Goal: Information Seeking & Learning: Learn about a topic

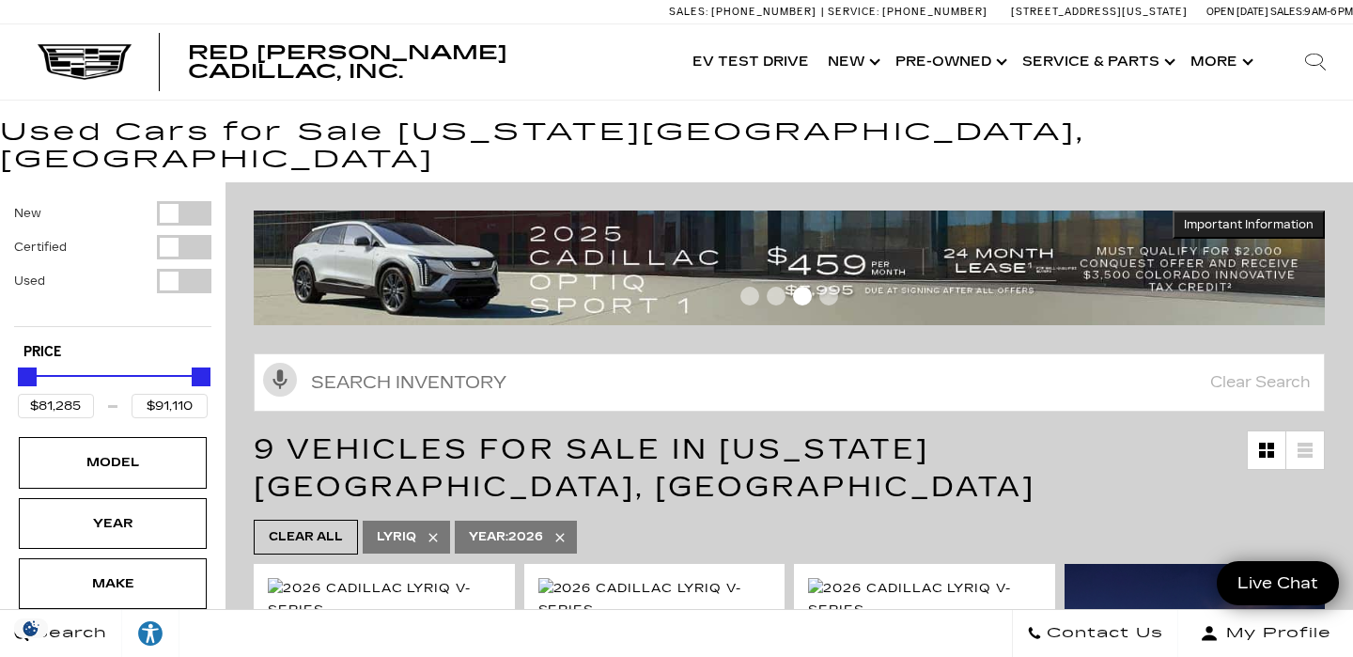
click at [793, 434] on span "9 Vehicles for Sale in [US_STATE][GEOGRAPHIC_DATA], [GEOGRAPHIC_DATA]" at bounding box center [644, 467] width 781 height 71
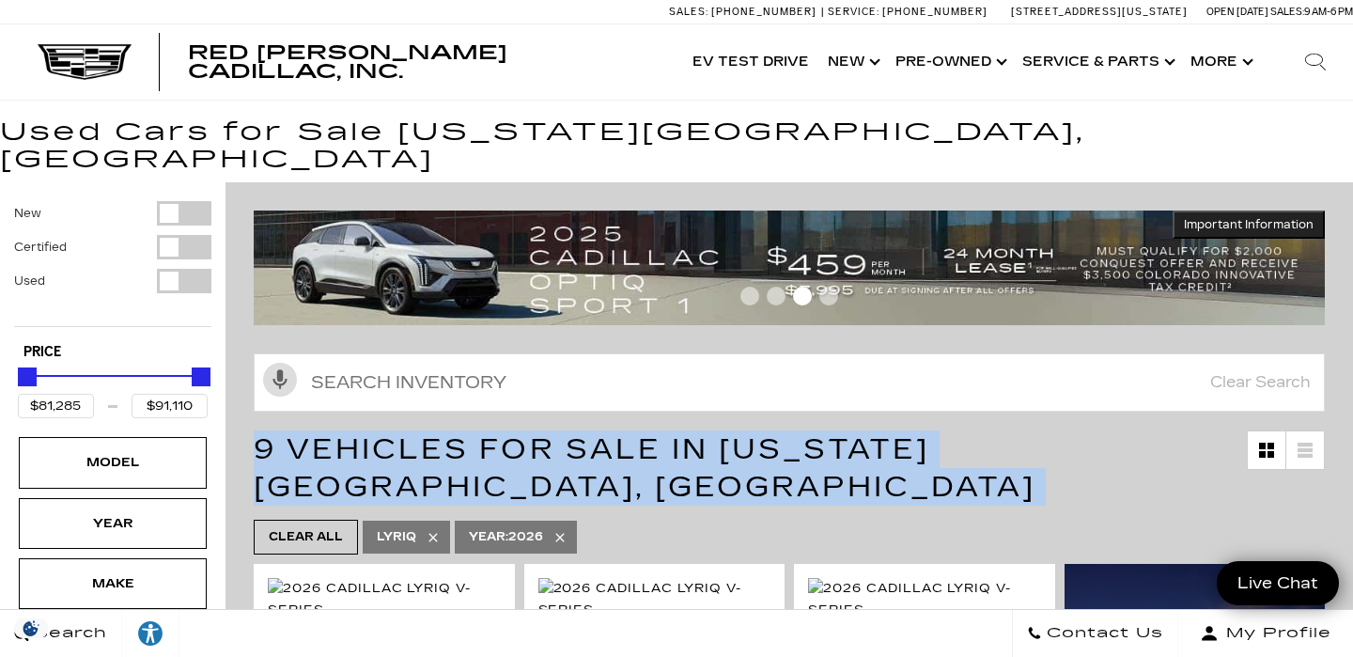
click at [793, 434] on span "9 Vehicles for Sale in [US_STATE][GEOGRAPHIC_DATA], [GEOGRAPHIC_DATA]" at bounding box center [644, 467] width 781 height 71
click at [1028, 432] on span "9 Vehicles for Sale in [US_STATE][GEOGRAPHIC_DATA], [GEOGRAPHIC_DATA]" at bounding box center [644, 467] width 781 height 71
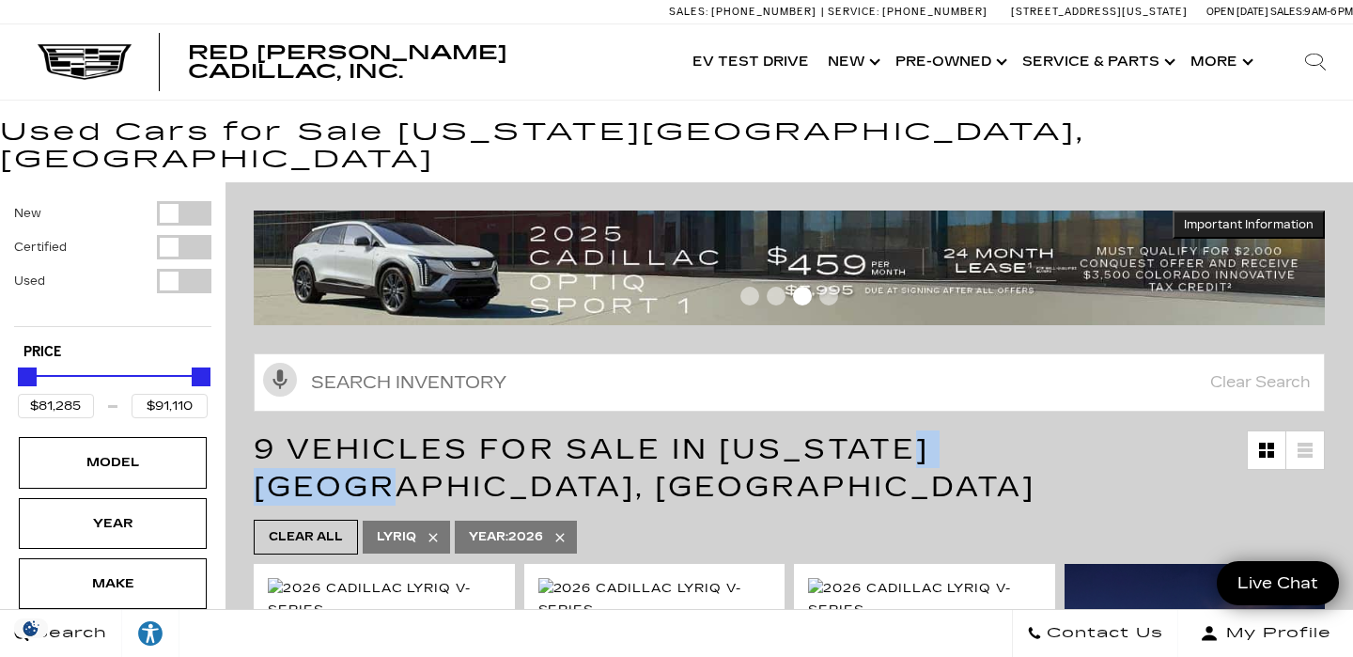
click at [1028, 432] on span "9 Vehicles for Sale in [US_STATE][GEOGRAPHIC_DATA], [GEOGRAPHIC_DATA]" at bounding box center [644, 467] width 781 height 71
click at [925, 432] on span "9 Vehicles for Sale in [US_STATE][GEOGRAPHIC_DATA], [GEOGRAPHIC_DATA]" at bounding box center [644, 467] width 781 height 71
click at [897, 432] on span "9 Vehicles for Sale in [US_STATE][GEOGRAPHIC_DATA], [GEOGRAPHIC_DATA]" at bounding box center [644, 467] width 781 height 71
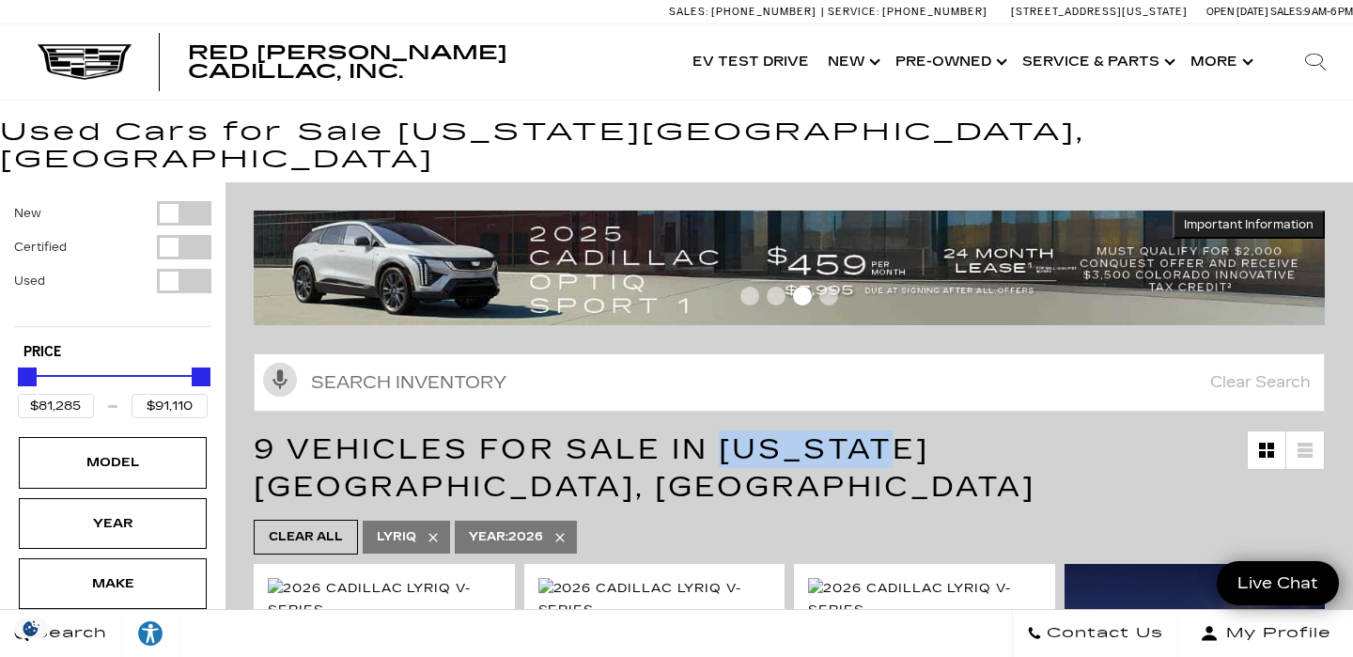
click at [897, 432] on span "9 Vehicles for Sale in [US_STATE][GEOGRAPHIC_DATA], [GEOGRAPHIC_DATA]" at bounding box center [644, 467] width 781 height 71
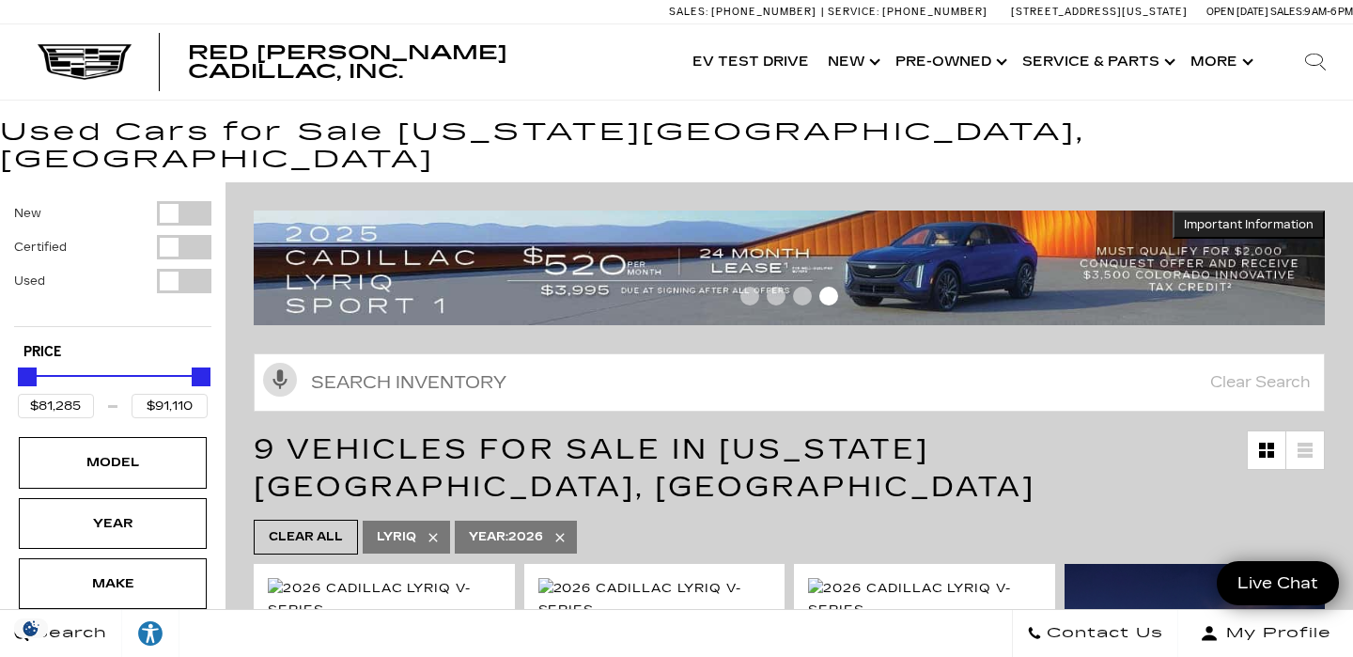
click at [1000, 432] on span "9 Vehicles for Sale in [US_STATE][GEOGRAPHIC_DATA], [GEOGRAPHIC_DATA]" at bounding box center [644, 467] width 781 height 71
click at [1035, 432] on span "9 Vehicles for Sale in [US_STATE][GEOGRAPHIC_DATA], [GEOGRAPHIC_DATA]" at bounding box center [644, 467] width 781 height 71
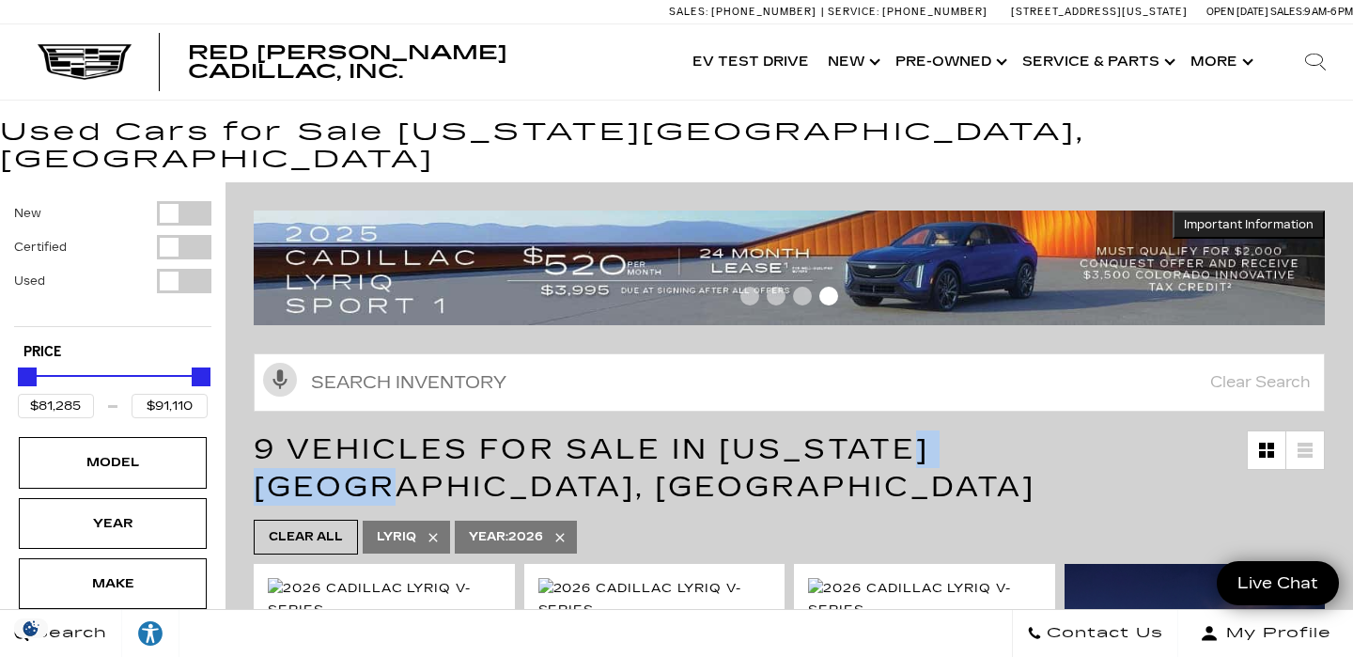
click at [1035, 432] on span "9 Vehicles for Sale in [US_STATE][GEOGRAPHIC_DATA], [GEOGRAPHIC_DATA]" at bounding box center [644, 467] width 781 height 71
click at [801, 432] on span "9 Vehicles for Sale in [US_STATE][GEOGRAPHIC_DATA], [GEOGRAPHIC_DATA]" at bounding box center [644, 467] width 781 height 71
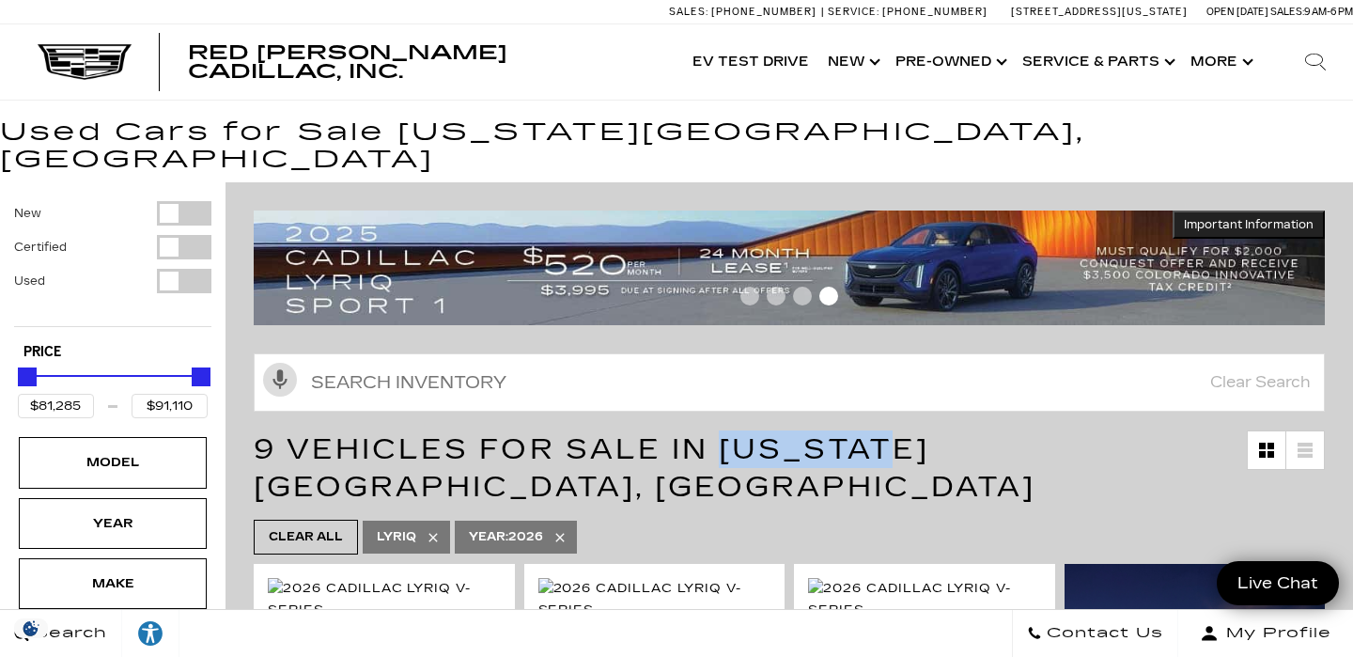
click at [801, 432] on span "9 Vehicles for Sale in [US_STATE][GEOGRAPHIC_DATA], [GEOGRAPHIC_DATA]" at bounding box center [644, 467] width 781 height 71
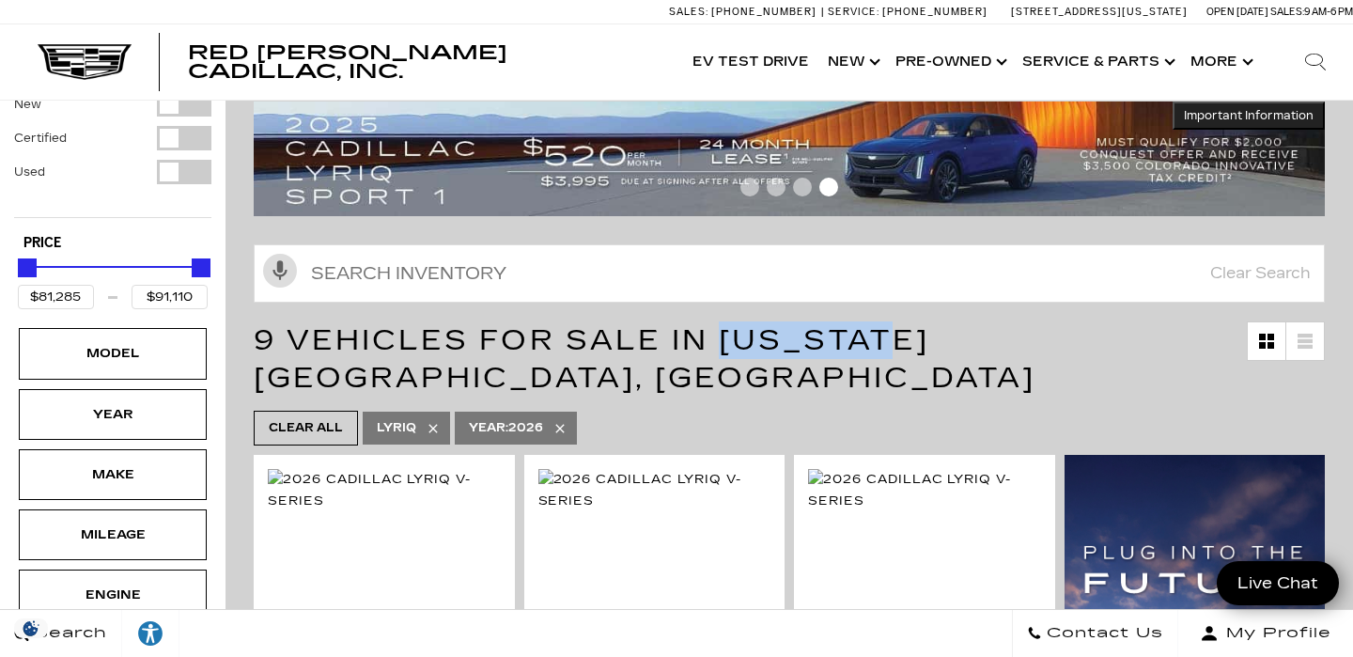
scroll to position [111, 0]
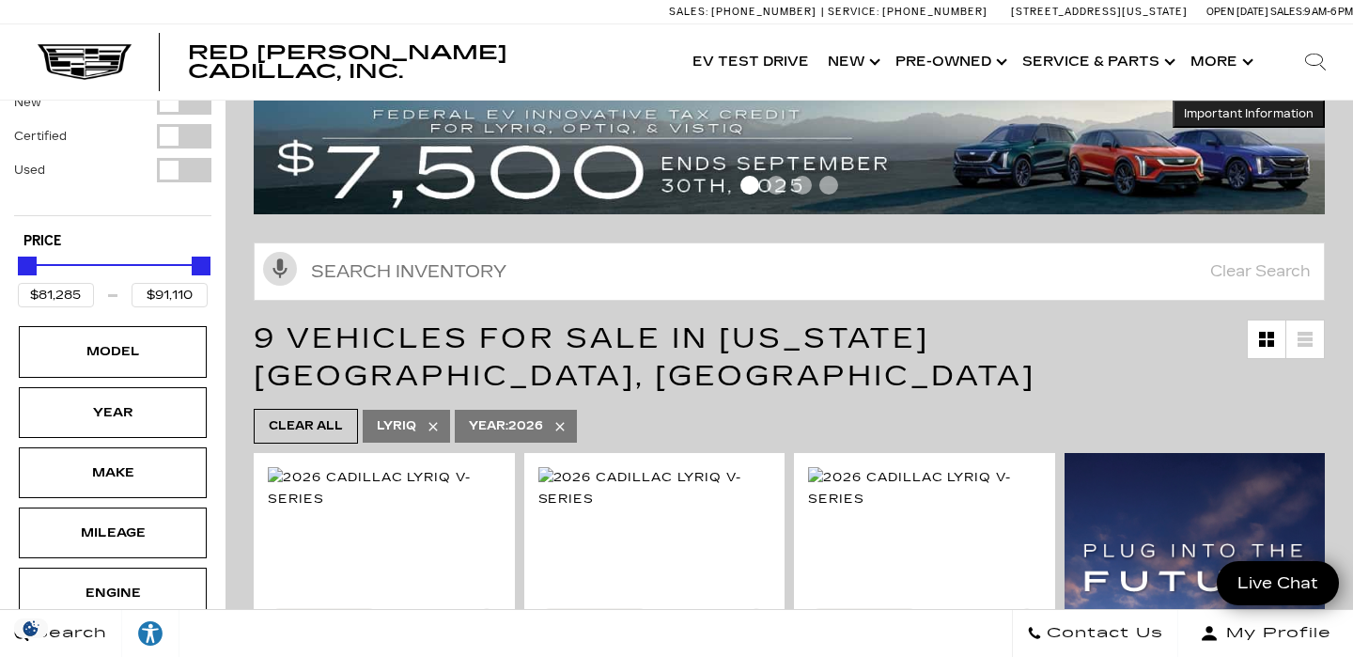
click at [696, 321] on span "9 Vehicles for Sale in [US_STATE][GEOGRAPHIC_DATA], [GEOGRAPHIC_DATA]" at bounding box center [644, 356] width 781 height 71
click at [660, 321] on span "9 Vehicles for Sale in [US_STATE][GEOGRAPHIC_DATA], [GEOGRAPHIC_DATA]" at bounding box center [644, 356] width 781 height 71
click at [673, 321] on span "9 Vehicles for Sale in [US_STATE][GEOGRAPHIC_DATA], [GEOGRAPHIC_DATA]" at bounding box center [644, 356] width 781 height 71
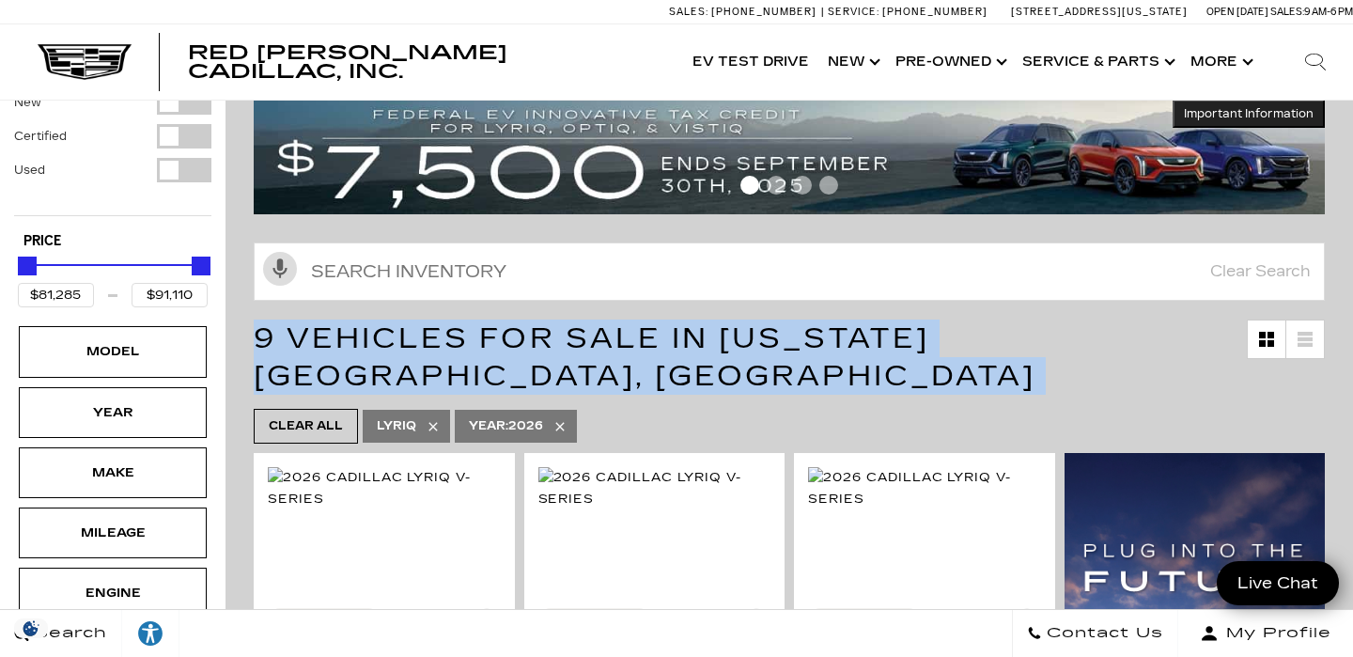
click at [673, 321] on span "9 Vehicles for Sale in [US_STATE][GEOGRAPHIC_DATA], [GEOGRAPHIC_DATA]" at bounding box center [644, 356] width 781 height 71
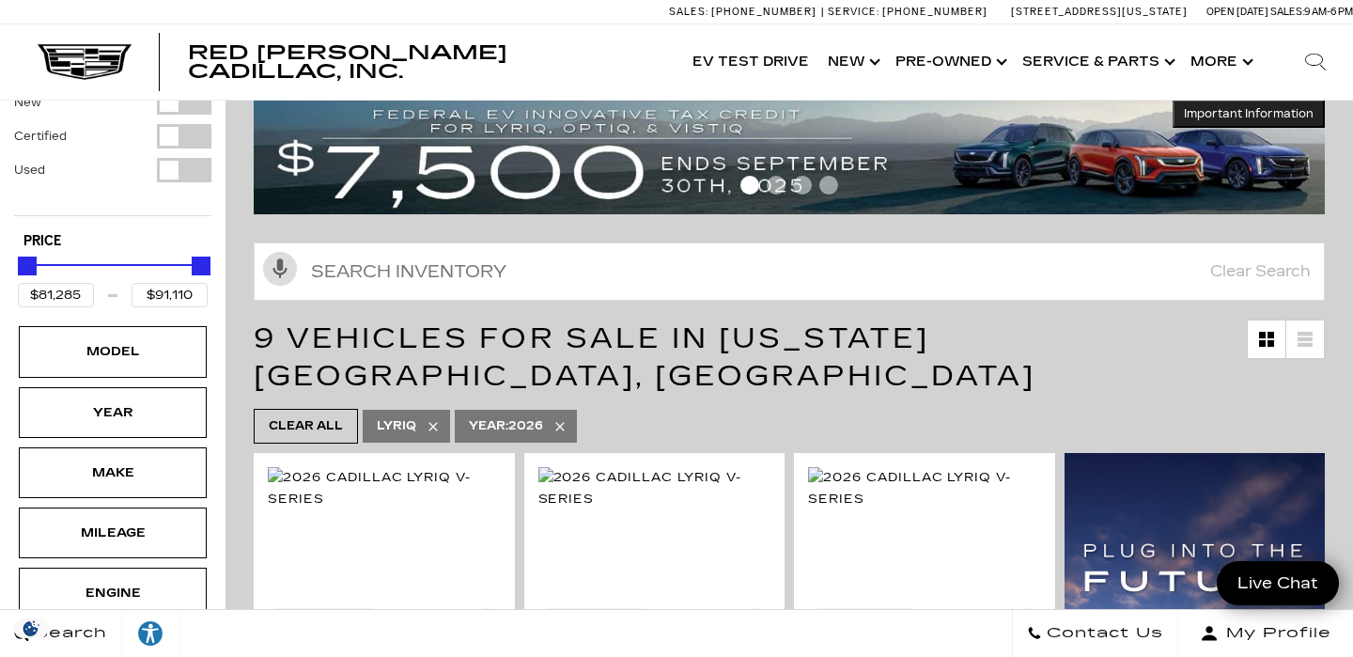
click at [776, 321] on span "9 Vehicles for Sale in [US_STATE][GEOGRAPHIC_DATA], [GEOGRAPHIC_DATA]" at bounding box center [644, 356] width 781 height 71
click at [1015, 336] on div "9 Vehicles for Sale in [US_STATE][GEOGRAPHIC_DATA], [GEOGRAPHIC_DATA]" at bounding box center [788, 357] width 1127 height 94
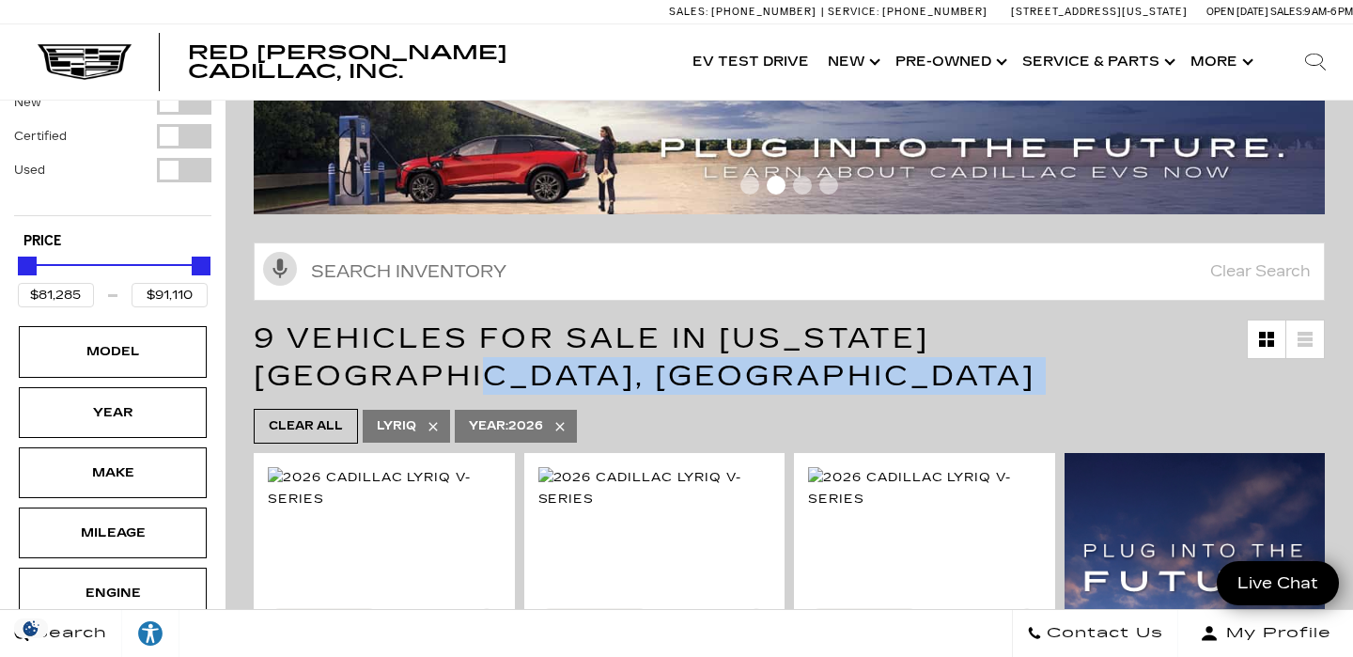
click at [1015, 336] on div "9 Vehicles for Sale in [US_STATE][GEOGRAPHIC_DATA], [GEOGRAPHIC_DATA]" at bounding box center [788, 357] width 1127 height 94
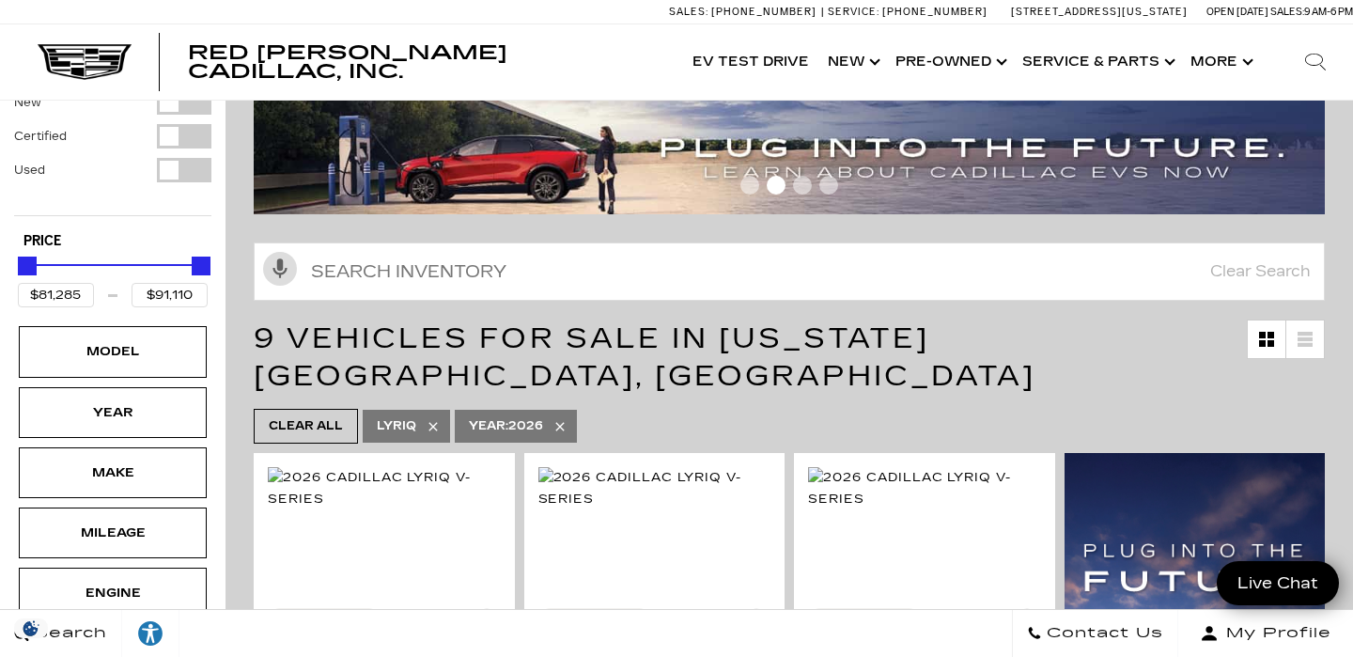
click at [1018, 321] on span "9 Vehicles for Sale in [US_STATE][GEOGRAPHIC_DATA], [GEOGRAPHIC_DATA]" at bounding box center [644, 356] width 781 height 71
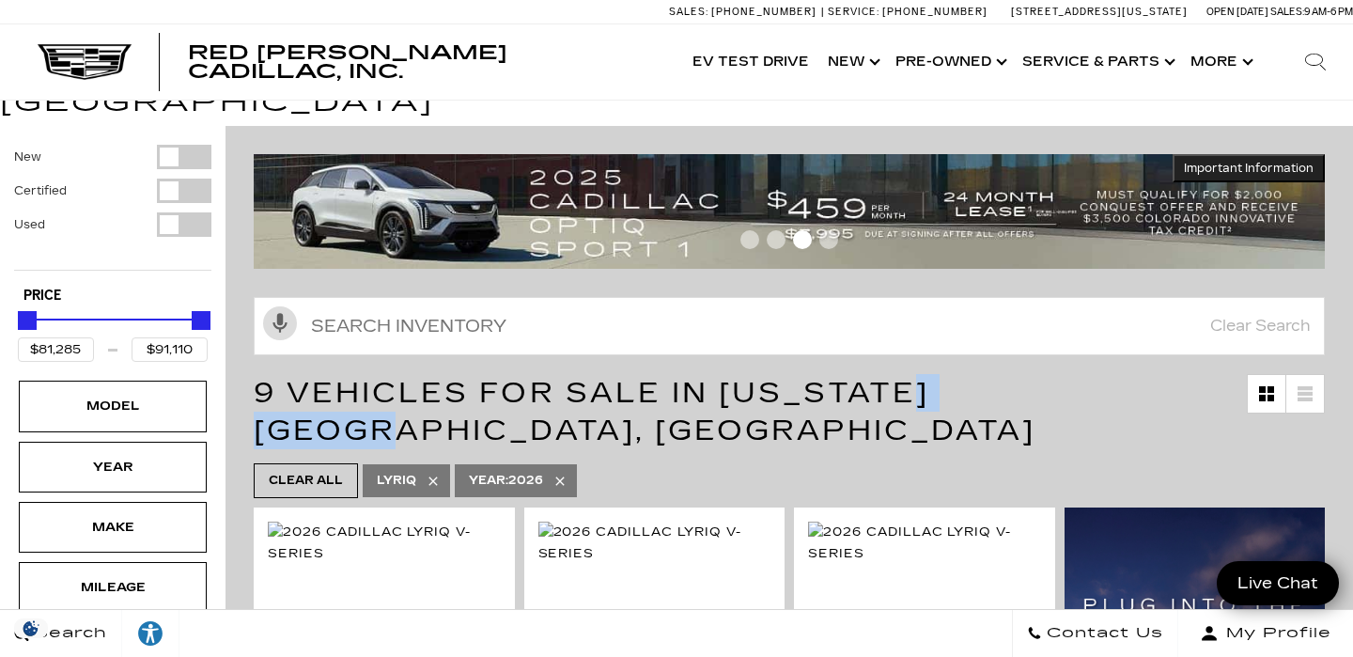
scroll to position [54, 0]
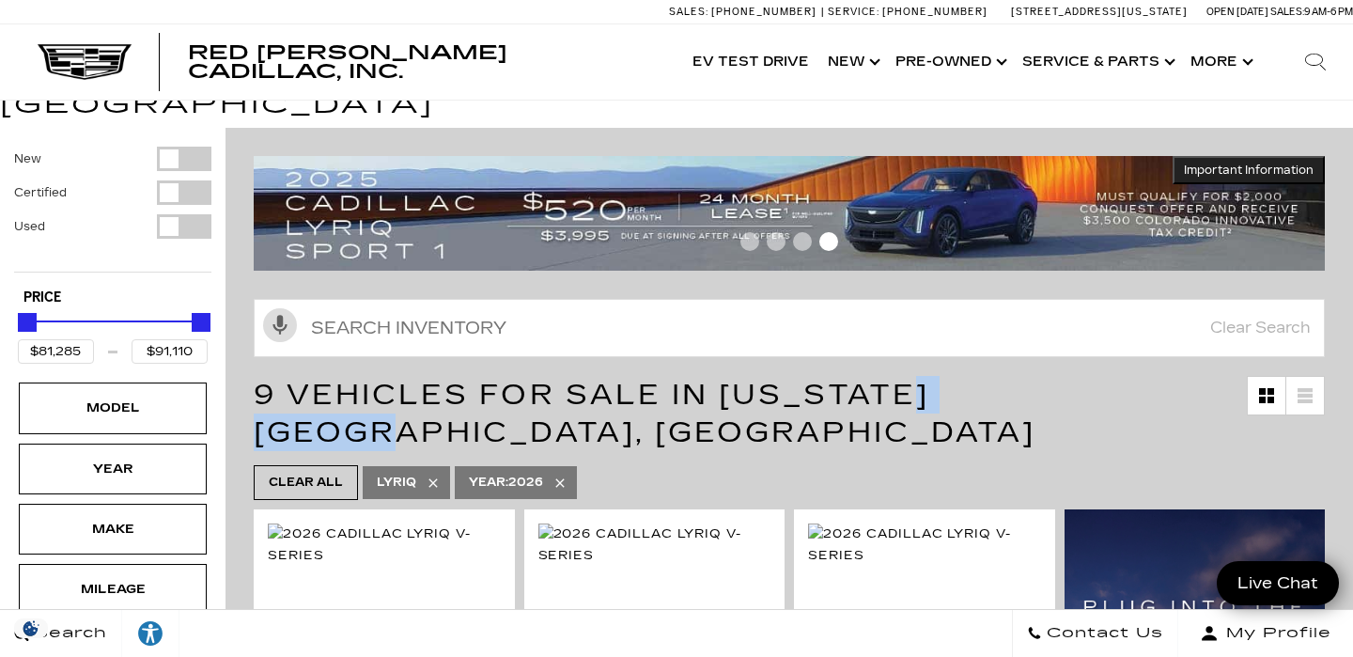
click at [746, 232] on span "Go to slide 1" at bounding box center [749, 241] width 19 height 19
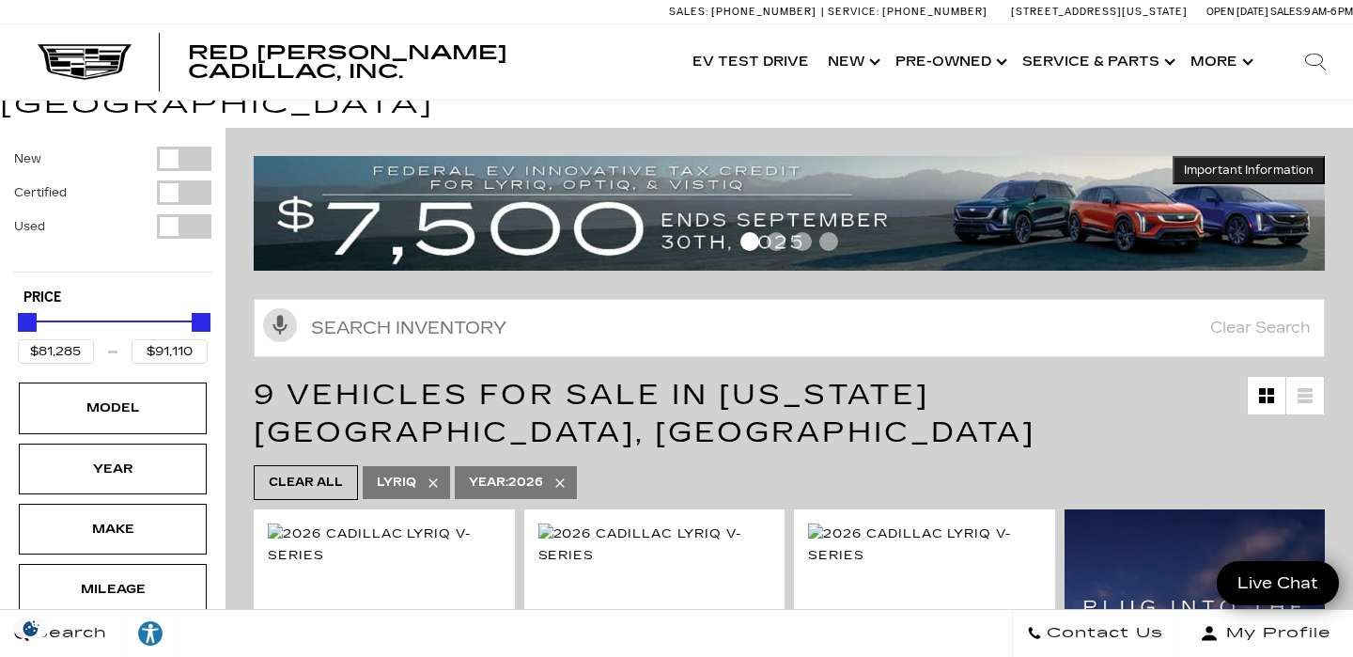
click at [756, 285] on div "Activate Voice Search Clear Search" at bounding box center [788, 326] width 1127 height 82
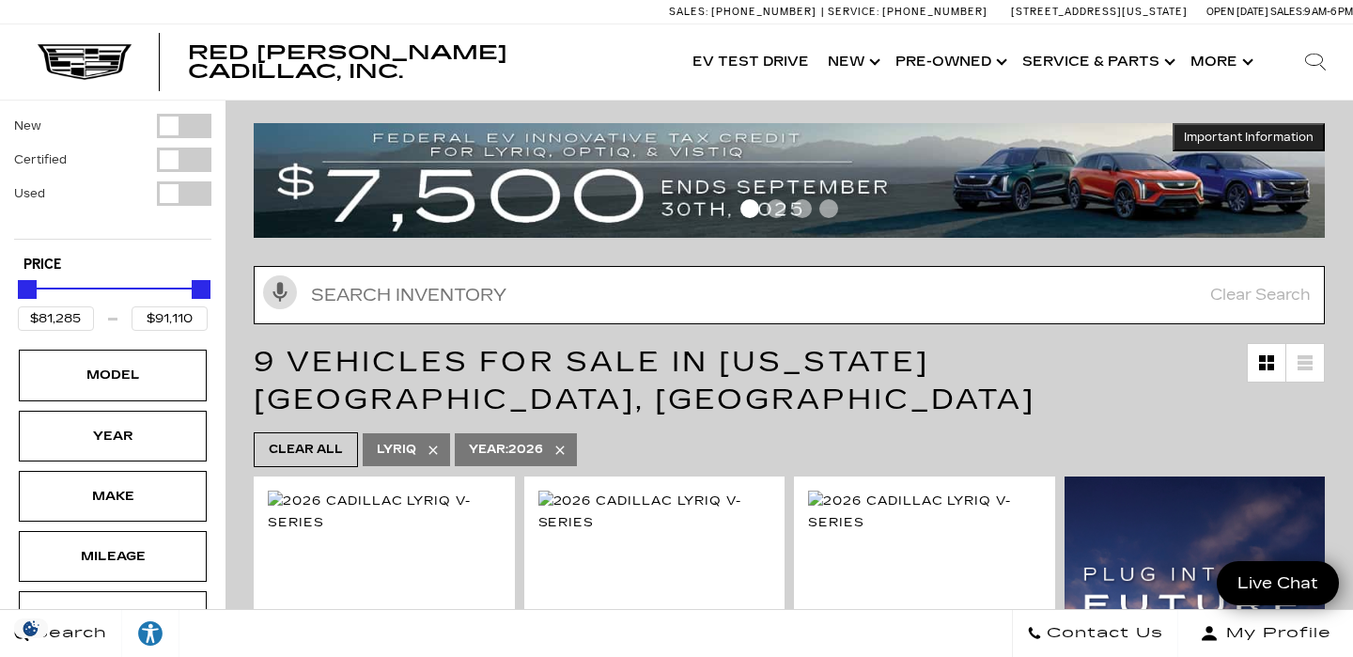
click at [753, 271] on input "Search Inventory" at bounding box center [789, 295] width 1071 height 58
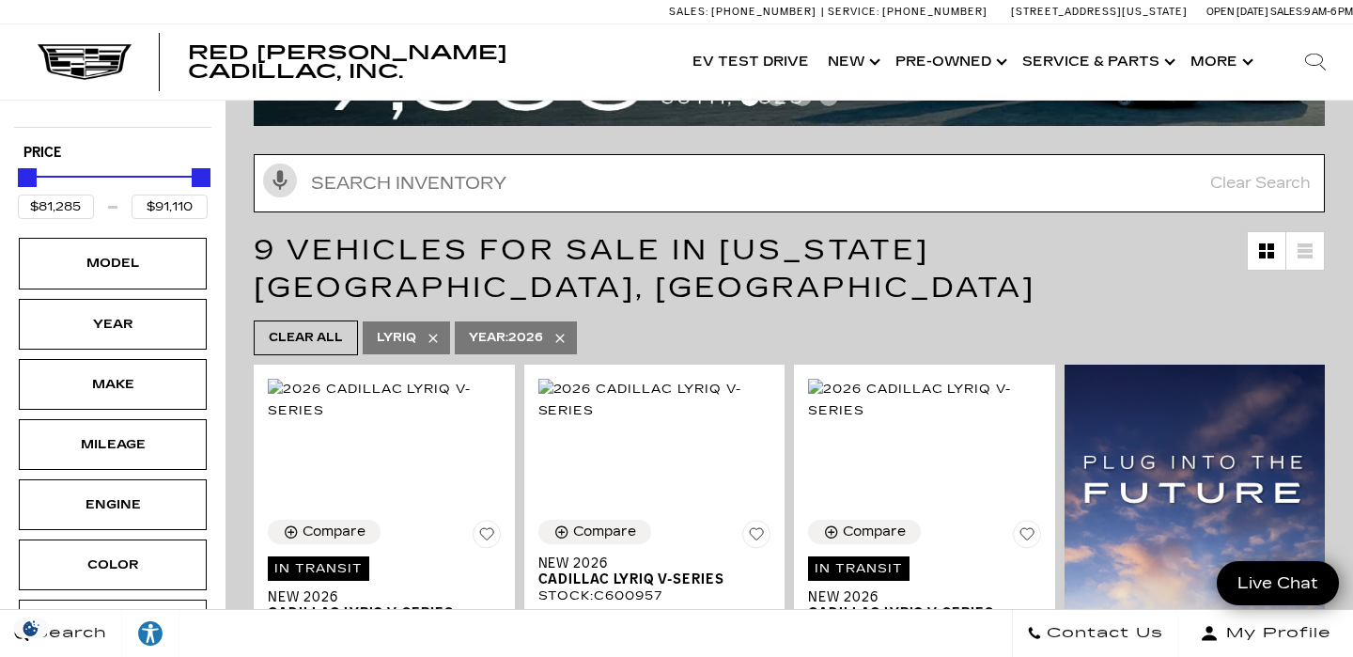
scroll to position [201, 0]
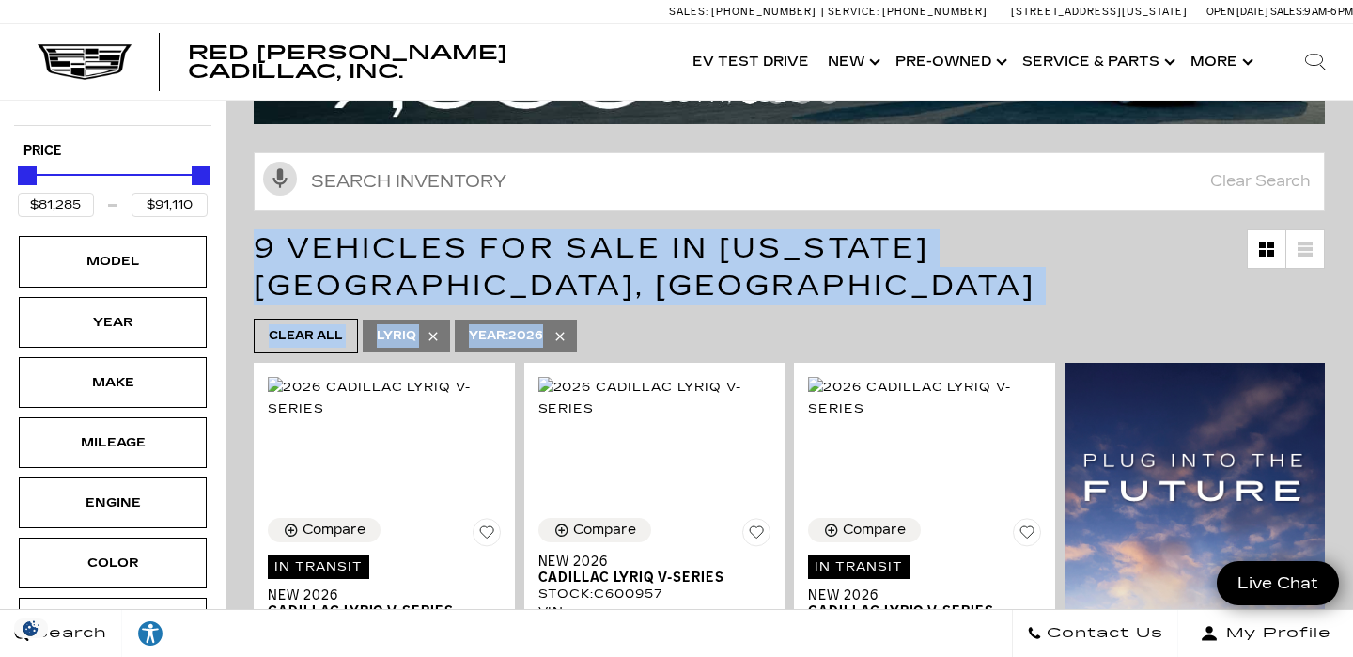
drag, startPoint x: 776, startPoint y: 269, endPoint x: 772, endPoint y: 195, distance: 73.4
click at [772, 220] on div "9 Vehicles for Sale in [US_STATE][GEOGRAPHIC_DATA], [GEOGRAPHIC_DATA]" at bounding box center [788, 267] width 1127 height 94
drag, startPoint x: 772, startPoint y: 195, endPoint x: 766, endPoint y: 283, distance: 87.6
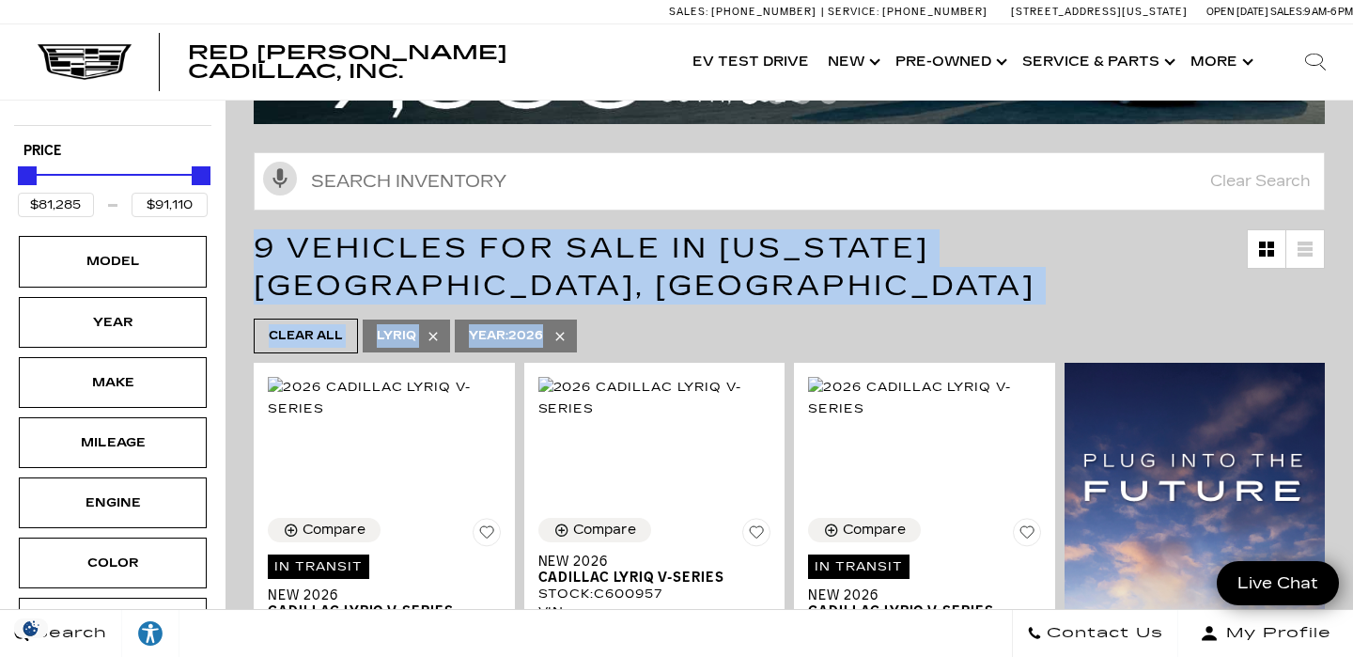
click at [766, 314] on ul "Clear All LYRIQ Year : 2026" at bounding box center [789, 336] width 1071 height 44
drag, startPoint x: 766, startPoint y: 283, endPoint x: 764, endPoint y: 185, distance: 97.7
click at [764, 185] on div "Activate Voice Search Clear Search" at bounding box center [788, 179] width 1127 height 82
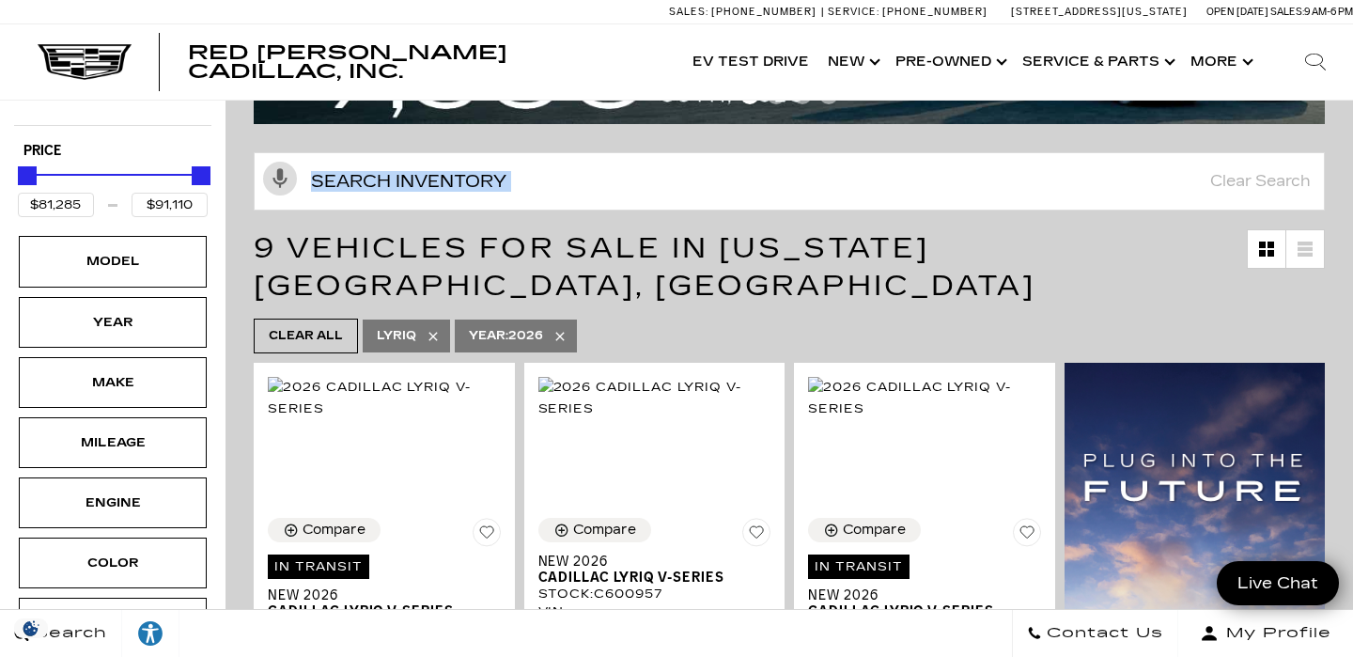
click at [764, 185] on div "Activate Voice Search Clear Search" at bounding box center [788, 179] width 1127 height 82
click at [758, 138] on div "Activate Voice Search Clear Search" at bounding box center [788, 179] width 1127 height 82
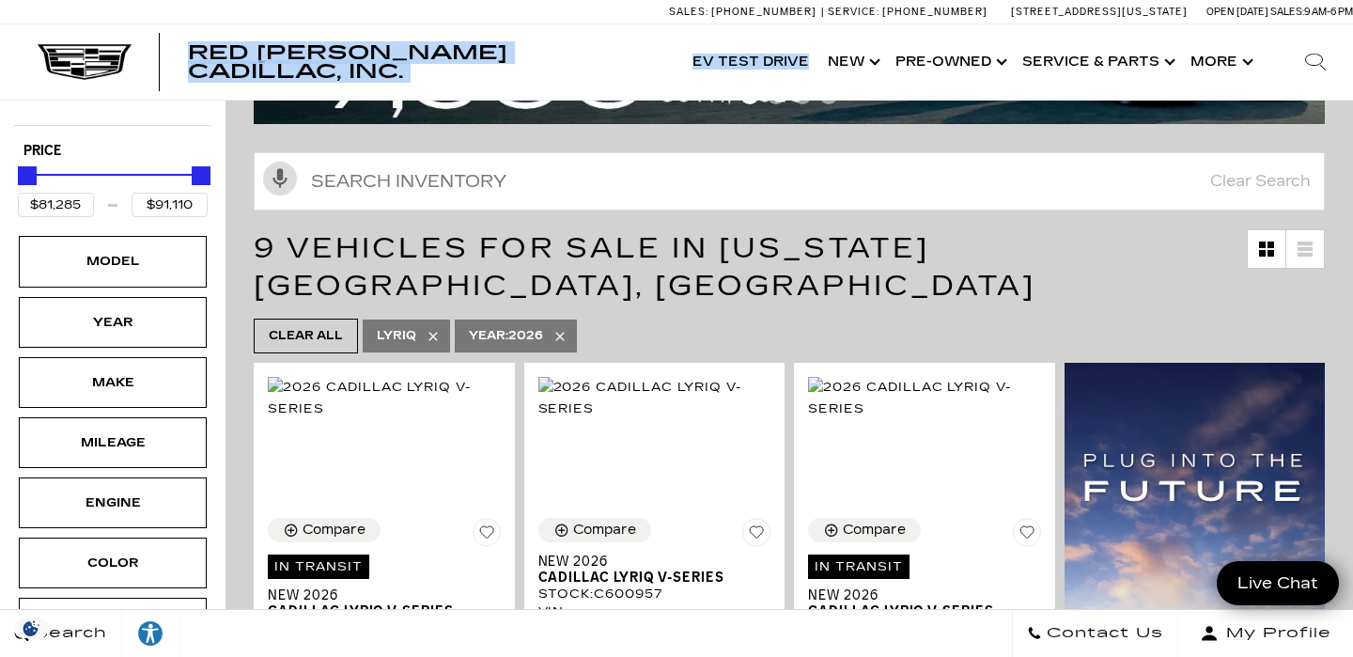
drag, startPoint x: 661, startPoint y: 72, endPoint x: 205, endPoint y: 49, distance: 457.1
click at [205, 49] on div "Red [PERSON_NAME] Cadillac, Inc. Accessible Menu EV Test Drive Show New Cadilla…" at bounding box center [676, 61] width 1353 height 75
drag, startPoint x: 205, startPoint y: 49, endPoint x: 291, endPoint y: 77, distance: 90.9
click at [291, 77] on div "Red [PERSON_NAME] Cadillac, Inc. Accessible Menu EV Test Drive Show New Cadilla…" at bounding box center [676, 61] width 1353 height 75
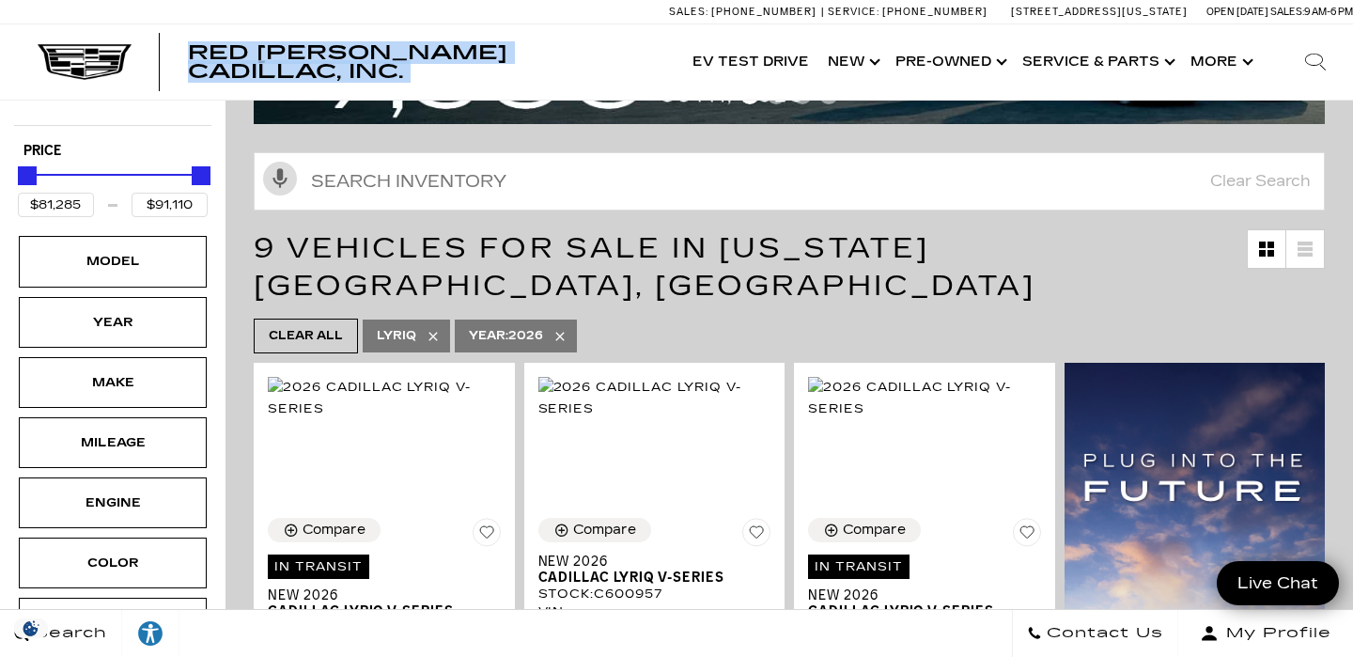
click at [291, 77] on div "Red [PERSON_NAME] Cadillac, Inc. Accessible Menu EV Test Drive Show New Cadilla…" at bounding box center [676, 61] width 1353 height 75
drag, startPoint x: 291, startPoint y: 77, endPoint x: 281, endPoint y: 29, distance: 49.0
click at [281, 29] on div "Red [PERSON_NAME] Cadillac, Inc. Accessible Menu EV Test Drive Show New Cadilla…" at bounding box center [676, 61] width 1353 height 75
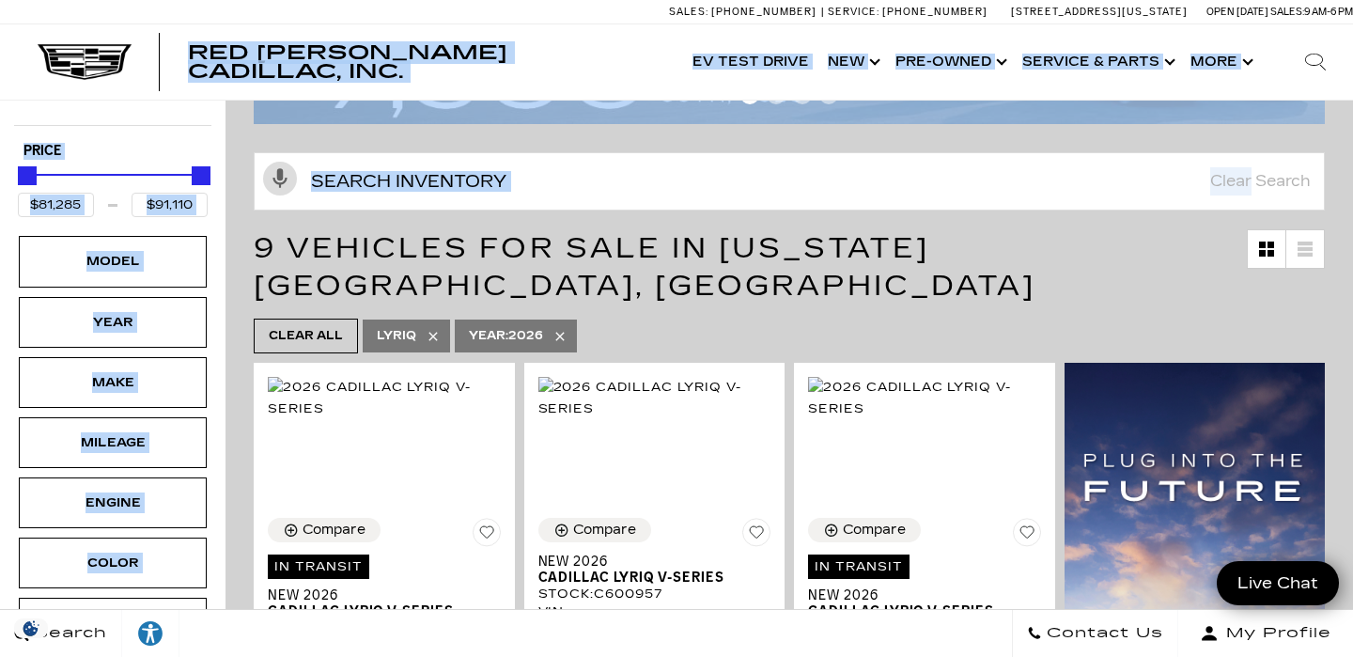
drag, startPoint x: 281, startPoint y: 29, endPoint x: 310, endPoint y: 105, distance: 81.5
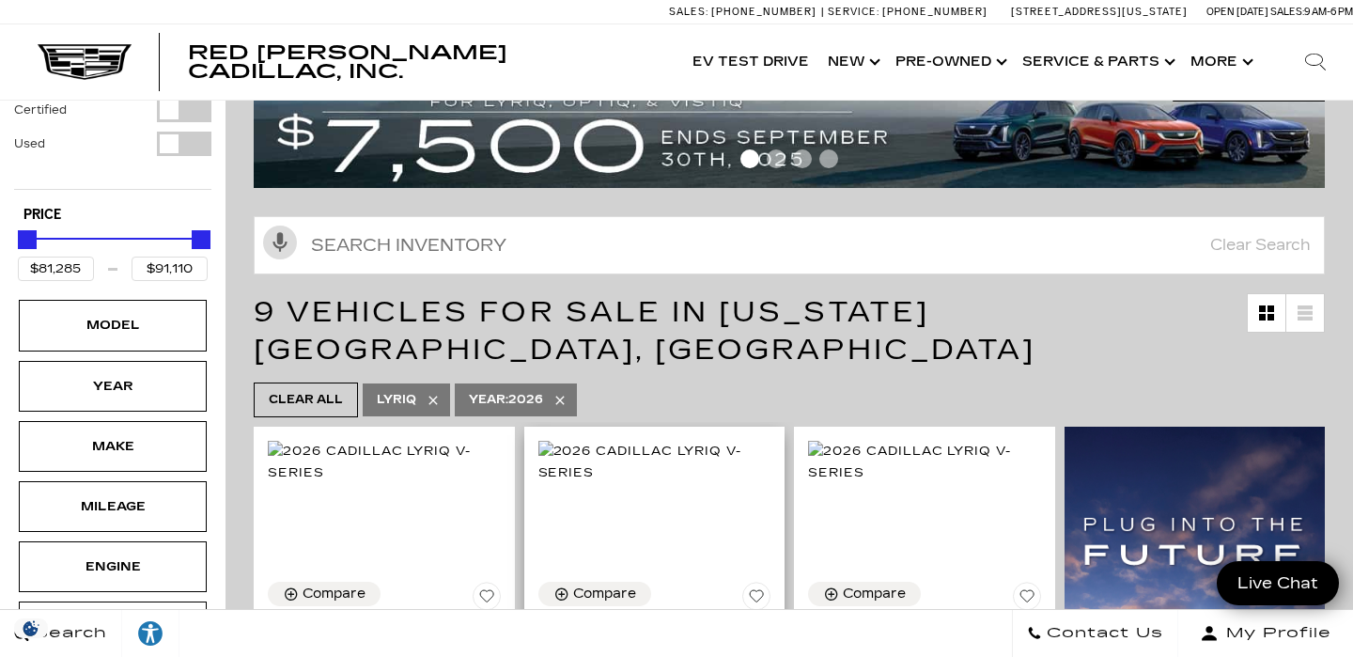
scroll to position [0, 0]
